Goal: Task Accomplishment & Management: Use online tool/utility

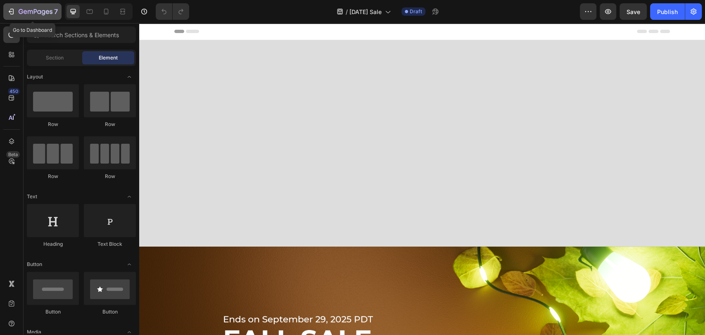
drag, startPoint x: 23, startPoint y: 7, endPoint x: 38, endPoint y: 12, distance: 16.1
click at [23, 7] on div "7" at bounding box center [38, 12] width 39 height 10
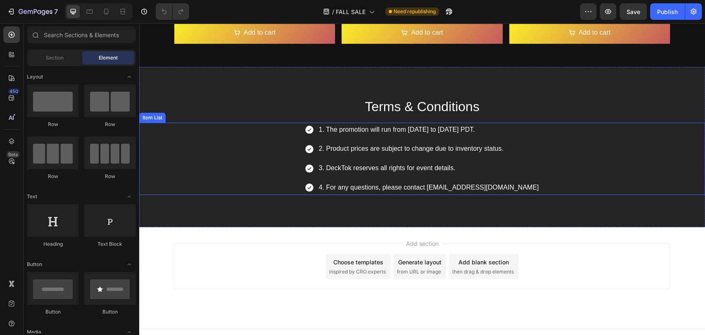
scroll to position [2090, 0]
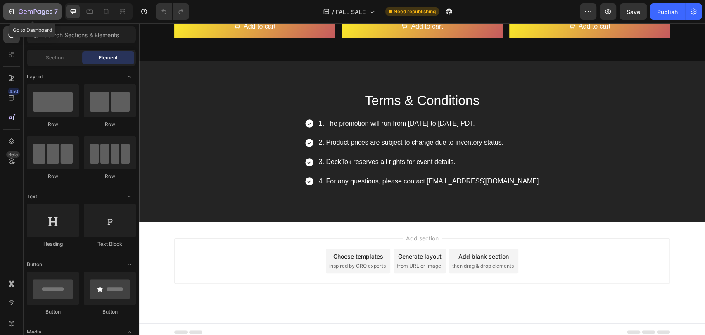
click at [30, 17] on button "7" at bounding box center [32, 11] width 58 height 17
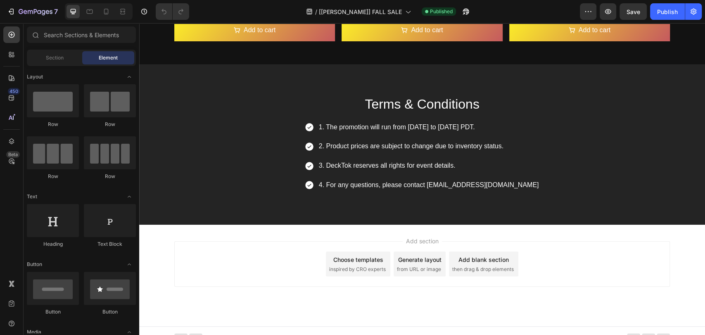
scroll to position [2123, 0]
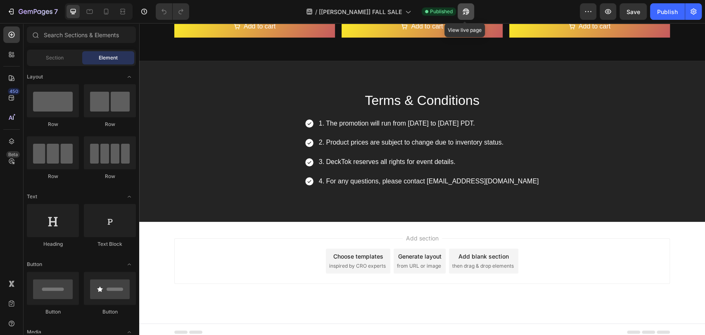
click at [465, 11] on icon "button" at bounding box center [465, 12] width 6 height 6
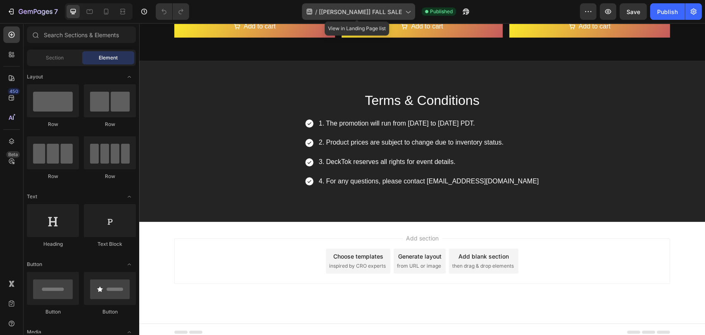
click at [405, 11] on icon at bounding box center [407, 12] width 5 height 2
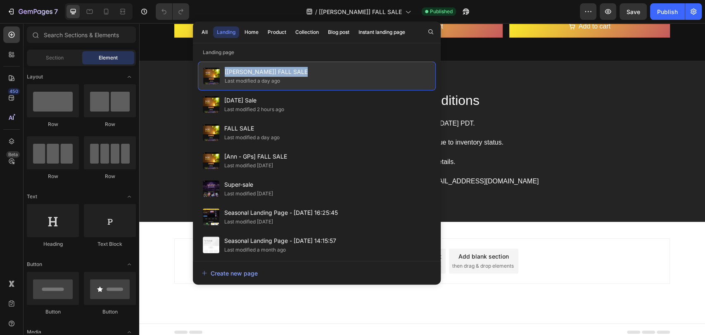
drag, startPoint x: 306, startPoint y: 72, endPoint x: 222, endPoint y: 71, distance: 84.2
click at [222, 71] on div "[Tony GemPages] FALL SALE Last modified a day ago" at bounding box center [317, 76] width 238 height 29
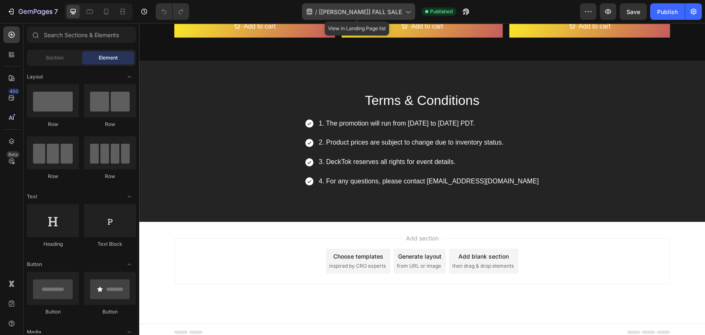
click at [403, 11] on icon at bounding box center [407, 11] width 8 height 8
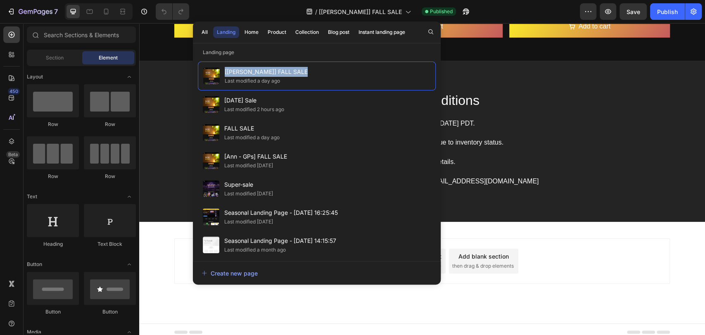
copy span "[[PERSON_NAME]] FALL SALE"
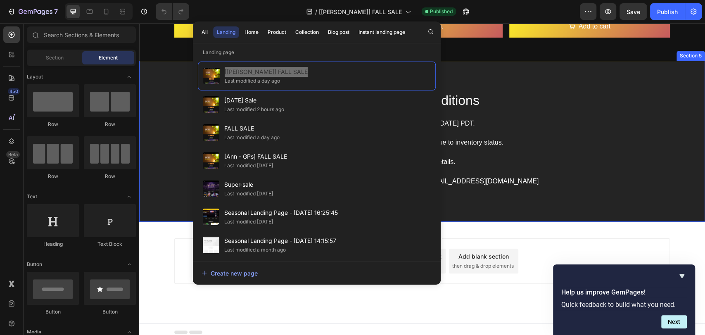
click at [169, 94] on div "Terms & Conditions" at bounding box center [422, 102] width 566 height 16
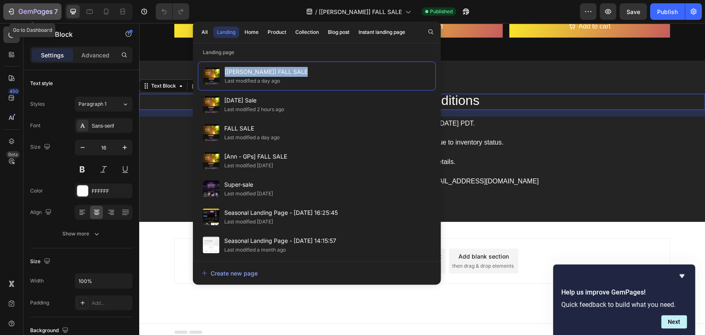
click at [36, 9] on icon "button" at bounding box center [36, 12] width 34 height 7
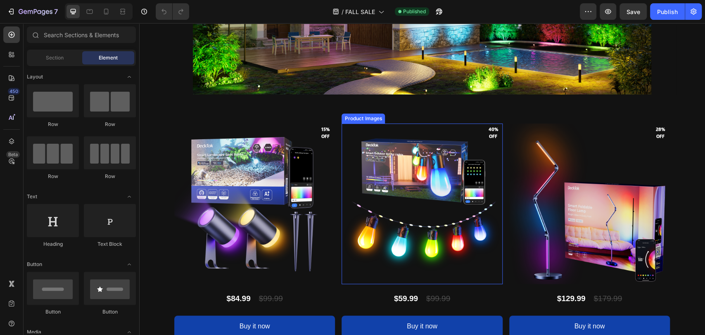
scroll to position [1945, 0]
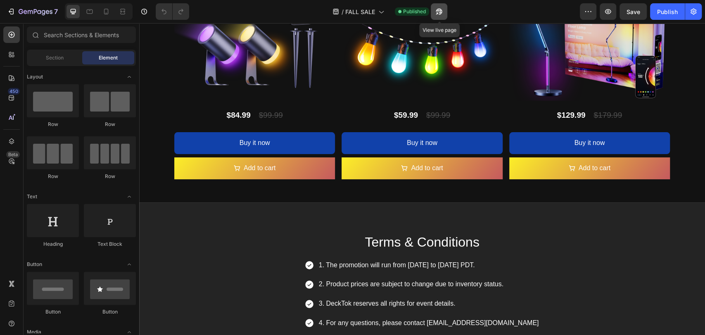
click at [438, 10] on icon "button" at bounding box center [439, 12] width 6 height 6
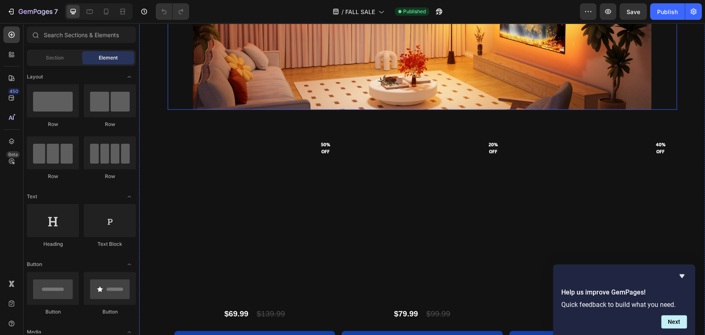
scroll to position [1090, 0]
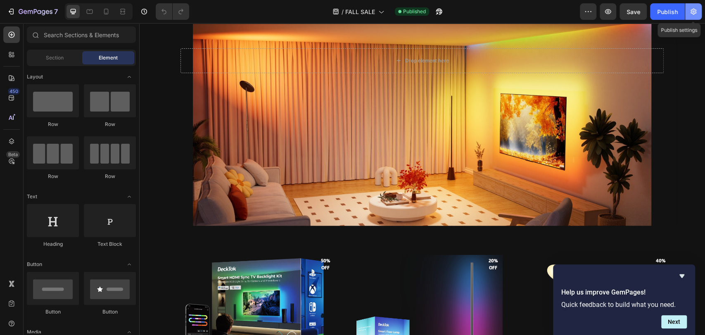
click at [689, 9] on icon "button" at bounding box center [693, 11] width 8 height 8
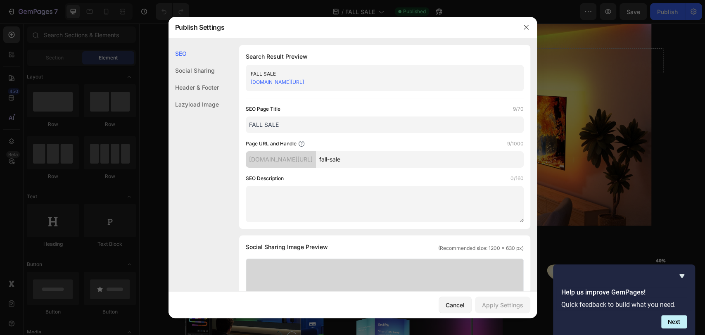
click at [667, 97] on div at bounding box center [352, 167] width 705 height 335
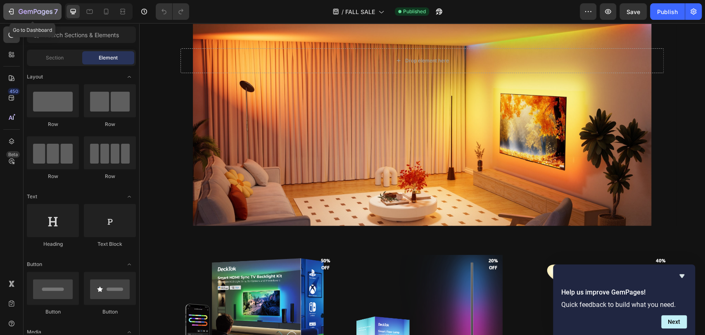
click at [20, 13] on icon "button" at bounding box center [36, 12] width 34 height 7
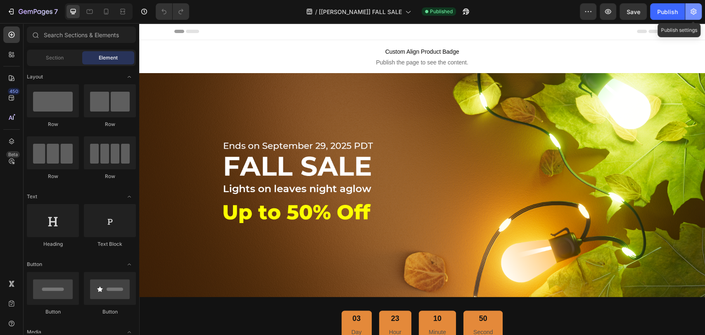
click at [690, 12] on icon "button" at bounding box center [693, 12] width 6 height 6
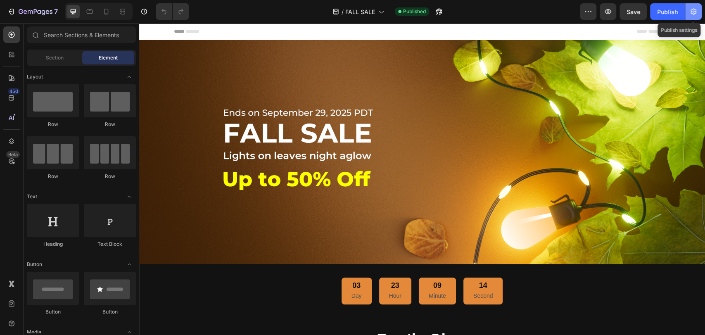
click at [695, 12] on icon "button" at bounding box center [693, 12] width 6 height 6
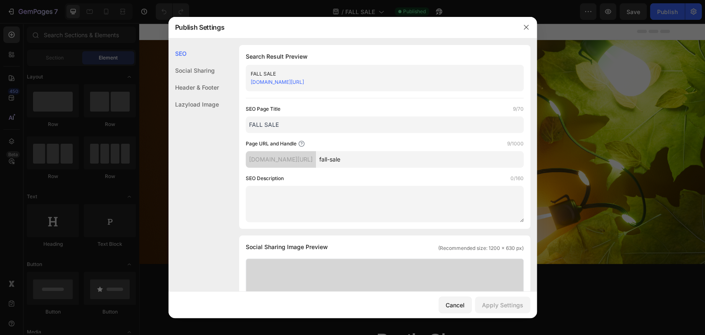
drag, startPoint x: 356, startPoint y: 83, endPoint x: 247, endPoint y: 83, distance: 109.0
click at [247, 83] on div "FALL SALE [DOMAIN_NAME][URL]" at bounding box center [385, 78] width 278 height 26
copy link "[DOMAIN_NAME][URL]"
